Goal: Information Seeking & Learning: Learn about a topic

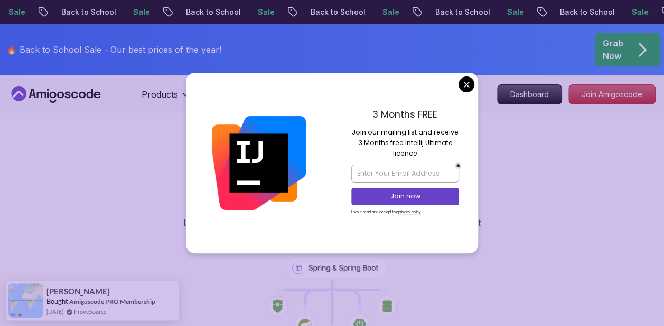
click at [528, 59] on div "🔥 Back to School Sale - Our best prices of the year! Grab Now" at bounding box center [332, 50] width 664 height 52
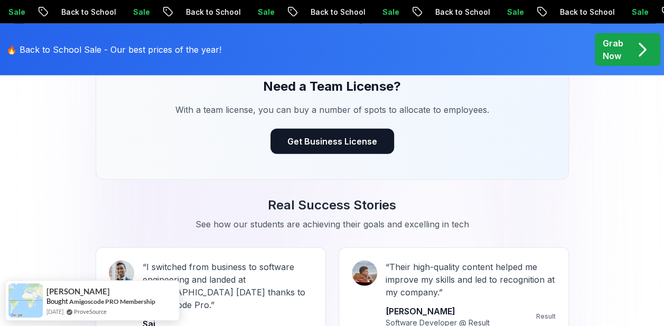
scroll to position [1215, 0]
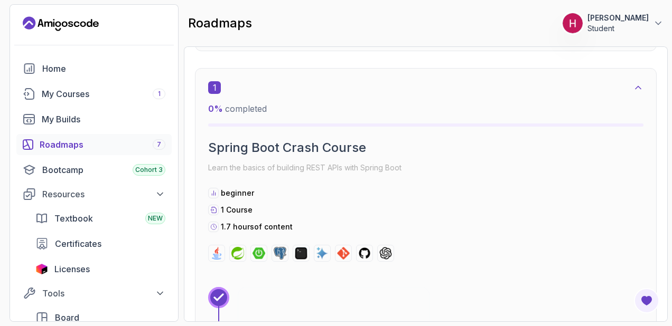
scroll to position [106, 0]
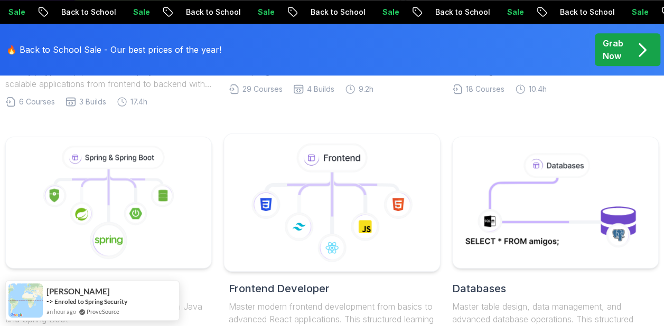
click at [354, 172] on icon at bounding box center [331, 157] width 71 height 29
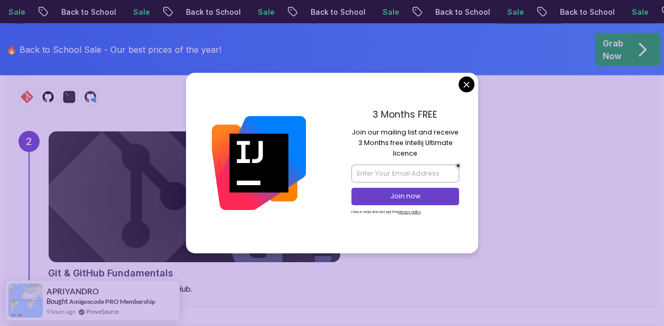
scroll to position [1320, 0]
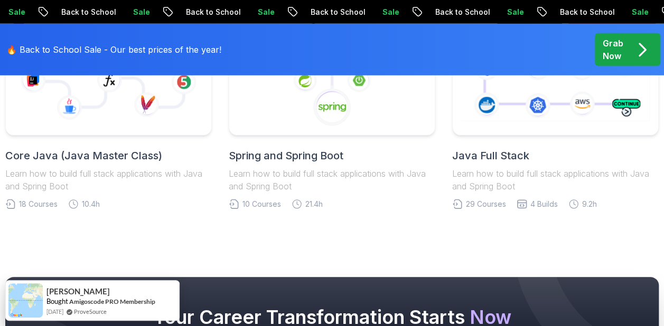
scroll to position [3749, 0]
